Goal: Information Seeking & Learning: Learn about a topic

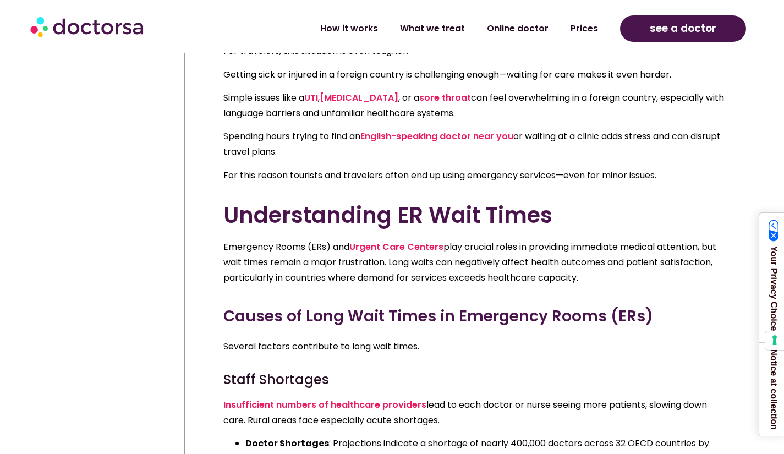
scroll to position [710, 0]
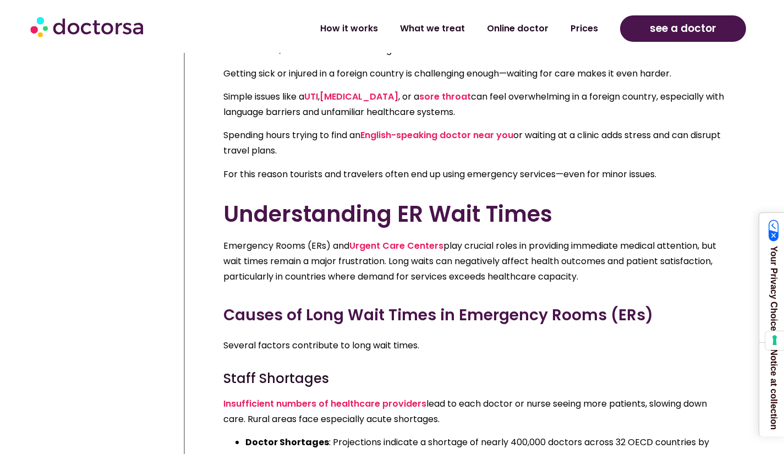
click at [122, 23] on img at bounding box center [88, 26] width 116 height 33
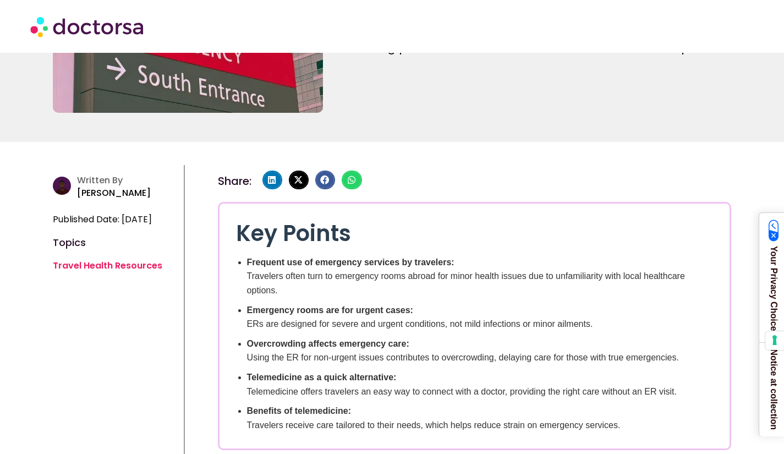
scroll to position [229, 0]
